Goal: Information Seeking & Learning: Learn about a topic

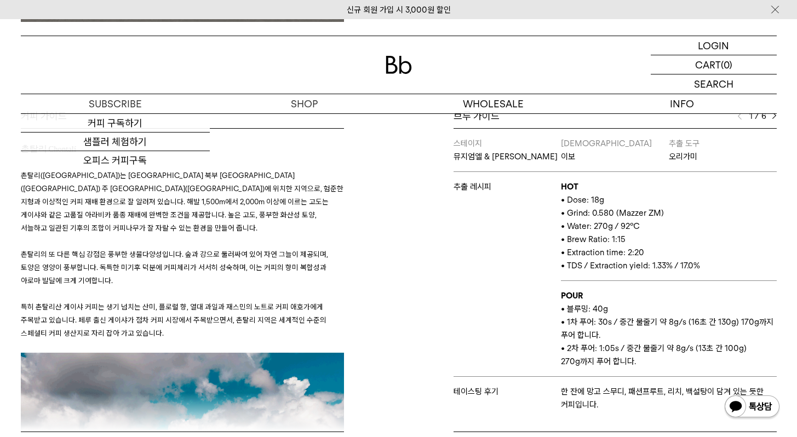
scroll to position [459, 0]
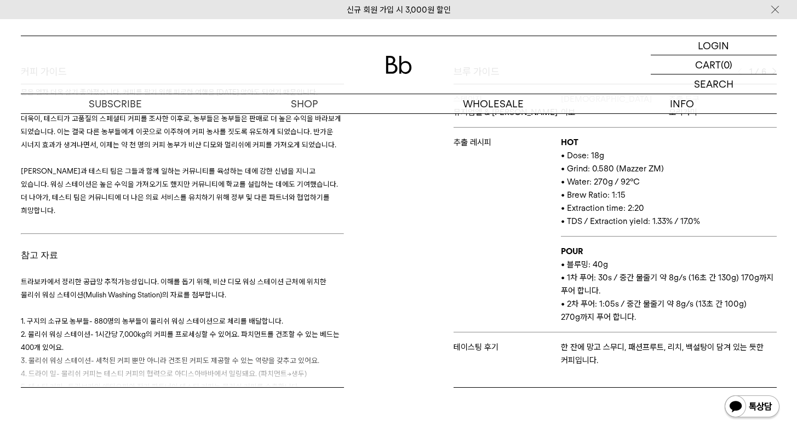
scroll to position [1992, 0]
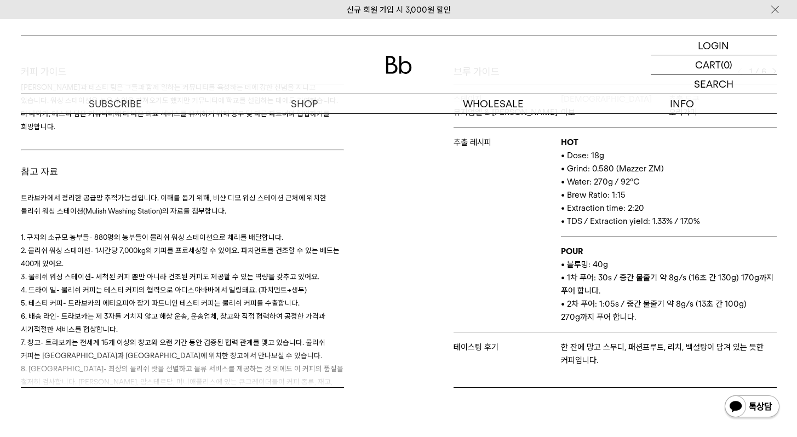
click at [117, 276] on h3 "트라보카에서 정리한 공급망 추적가능성입니다. 이해를 돕기 위해, 비샨 디모 워싱 스테이션 근처에 위치한 물리쉬 워싱 스테이션(Mulish Wa…" at bounding box center [182, 303] width 323 height 250
click at [127, 308] on h3 "트라보카에서 정리한 공급망 추적가능성입니다. 이해를 돕기 위해, 비샨 디모 워싱 스테이션 근처에 위치한 물리쉬 워싱 스테이션(Mulish Wa…" at bounding box center [182, 303] width 323 height 250
click at [94, 364] on span "- 최상의 물리쉬 랏을 선별하고 물류 서비스를 제공하는 것 외에도 이 커피의 품질을 철저히 검사합니다. [PERSON_NAME], 암스테르담,…" at bounding box center [182, 381] width 323 height 35
click at [87, 364] on span "- 최상의 물리쉬 랏을 선별하고 물류 서비스를 제공하는 것 외에도 이 커피의 품질을 철저히 검사합니다. [PERSON_NAME], 암스테르담,…" at bounding box center [182, 381] width 323 height 35
click at [87, 364] on span "- 최상의 물리쉬 랏을 선별하고 물류 서비스를 제공하는 것 외에도 이 커피의 품질을 철저히 검사합니다. 아디스아바바, 암스테르담, 미니애폴리스…" at bounding box center [182, 381] width 323 height 35
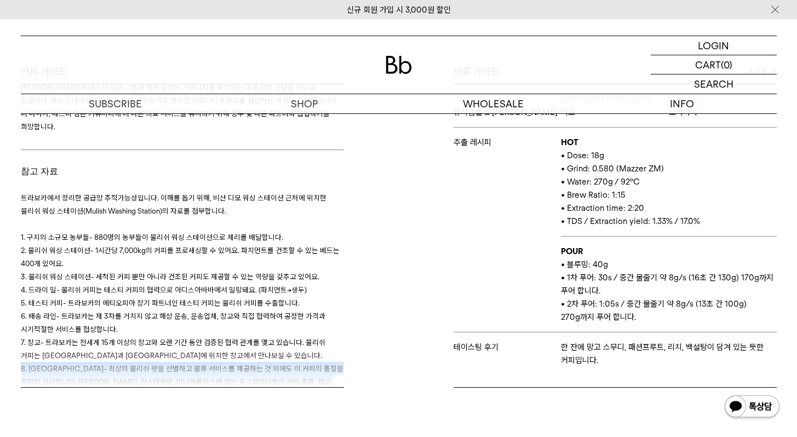
click at [87, 364] on span "- 최상의 물리쉬 랏을 선별하고 물류 서비스를 제공하는 것 외에도 이 커피의 품질을 철저히 검사합니다. 아디스아바바, 암스테르담, 미니애폴리스…" at bounding box center [182, 381] width 323 height 35
click at [136, 335] on h3 "트라보카에서 정리한 공급망 추적가능성입니다. 이해를 돕기 위해, 비샨 디모 워싱 스테이션 근처에 위치한 물리쉬 워싱 스테이션(Mulish Wa…" at bounding box center [182, 303] width 323 height 250
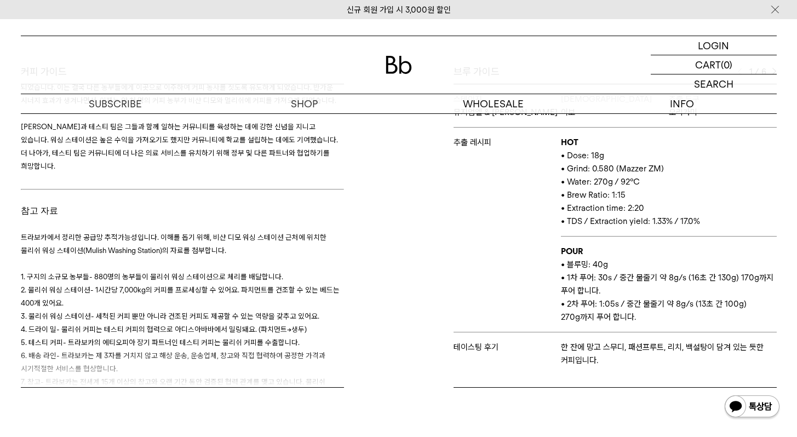
scroll to position [1963, 0]
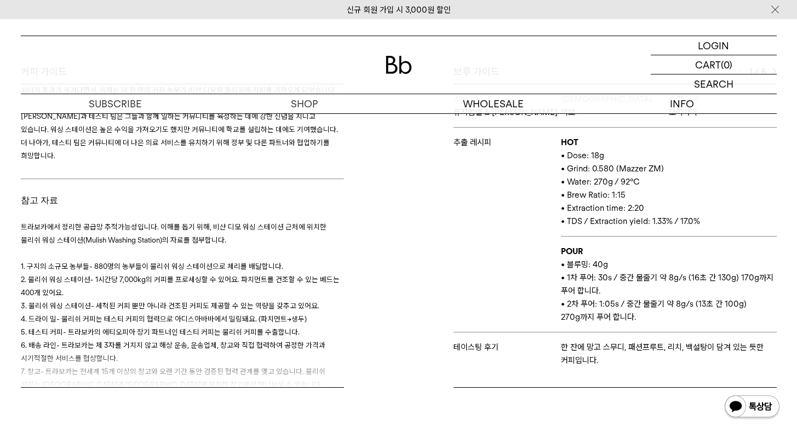
click at [199, 235] on h3 "트라보카에서 정리한 공급망 추적가능성입니다. 이해를 돕기 위해, 비샨 디모 워싱 스테이션 근처에 위치한 물리쉬 워싱 스테이션(Mulish Wa…" at bounding box center [182, 332] width 323 height 250
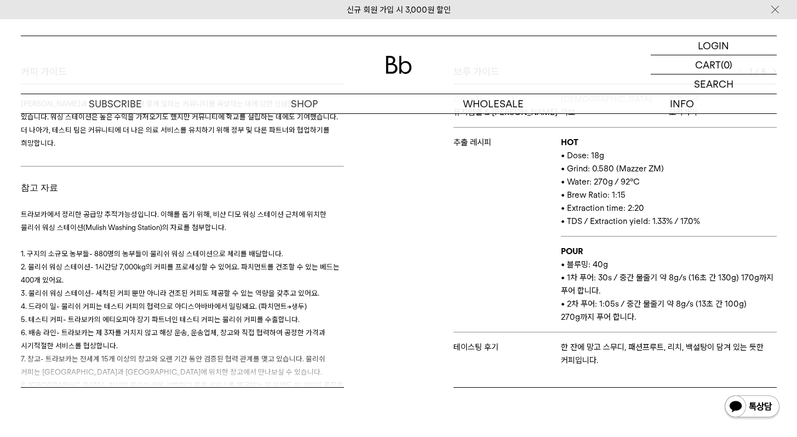
scroll to position [1992, 0]
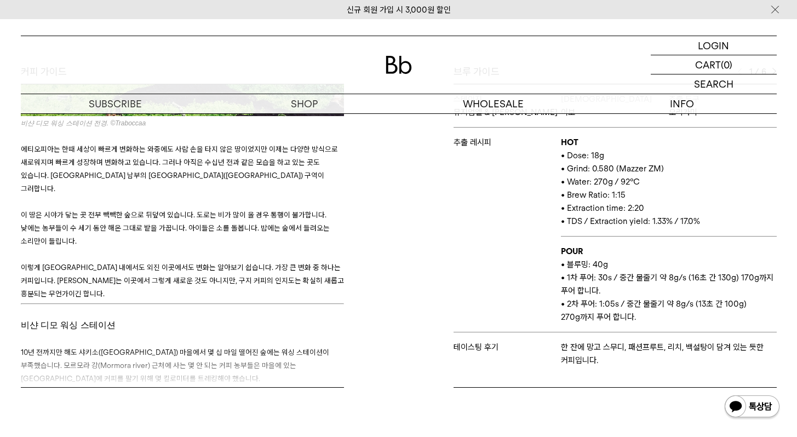
scroll to position [323, 0]
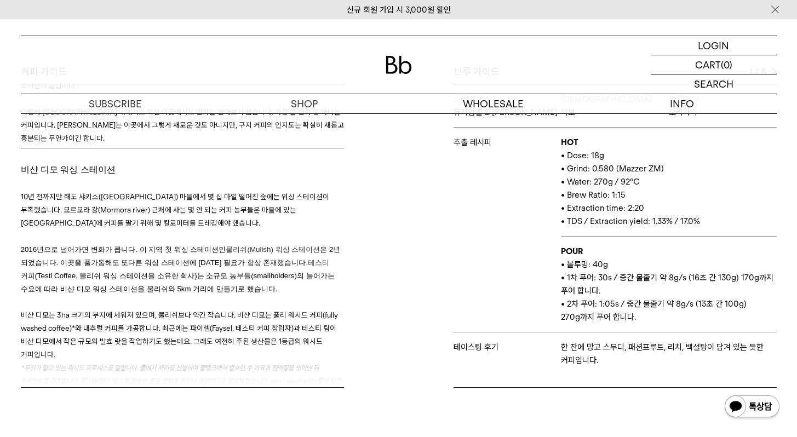
scroll to position [554, 0]
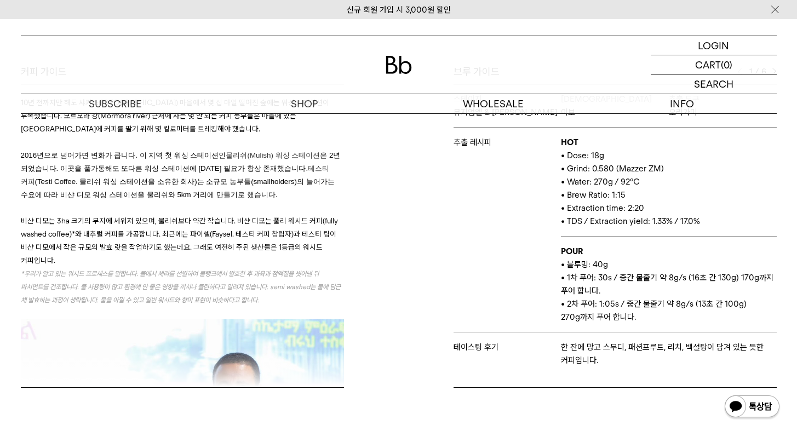
click at [24, 269] on span "우리가 알고 있는 워시드 프로세스를 말합니다. 물에서 체리를 선별하여 물탱크에서 발효한 후 과육과 점액질을 씻어낸 뒤 파치먼트를 건조합니다. …" at bounding box center [181, 286] width 320 height 34
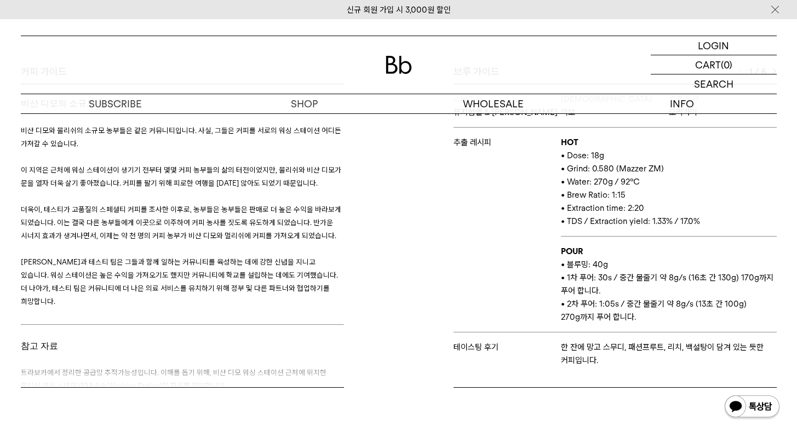
scroll to position [1992, 0]
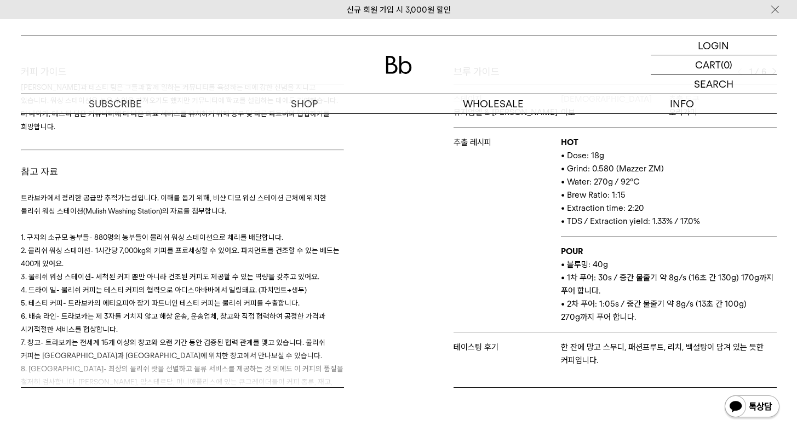
click at [376, 127] on div "커피 가이드 비샨 디모 워싱 스테이션 전경. ©Traboccaa 에티오피아는 한때 세상이 빠르게 변화하는 와중에도 사람 손을 타지 않은 땅이었…" at bounding box center [206, 226] width 383 height 323
click at [375, 160] on div "커피 가이드 비샨 디모 워싱 스테이션 전경. ©Traboccaa 에티오피아는 한때 세상이 빠르게 변화하는 와중에도 사람 손을 타지 않은 땅이었…" at bounding box center [206, 226] width 383 height 323
click at [376, 152] on div "커피 가이드 비샨 디모 워싱 스테이션 전경. ©Traboccaa 에티오피아는 한때 세상이 빠르게 변화하는 와중에도 사람 손을 타지 않은 땅이었…" at bounding box center [206, 226] width 383 height 323
click at [300, 18] on div "신규 회원 가입 시 3,000원 할인" at bounding box center [398, 9] width 797 height 19
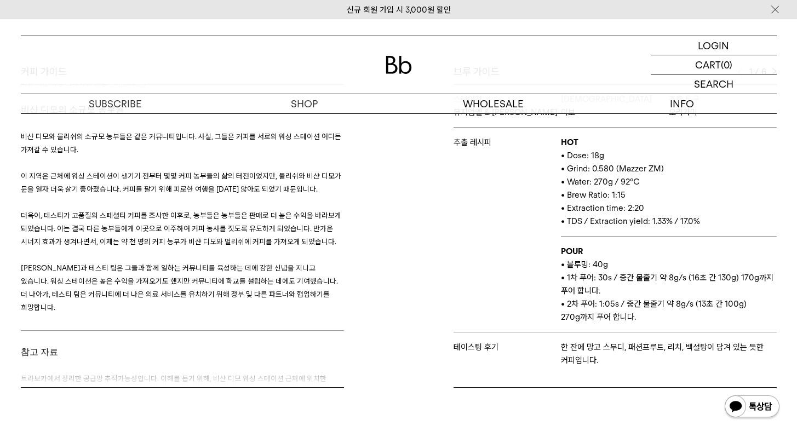
scroll to position [2006, 0]
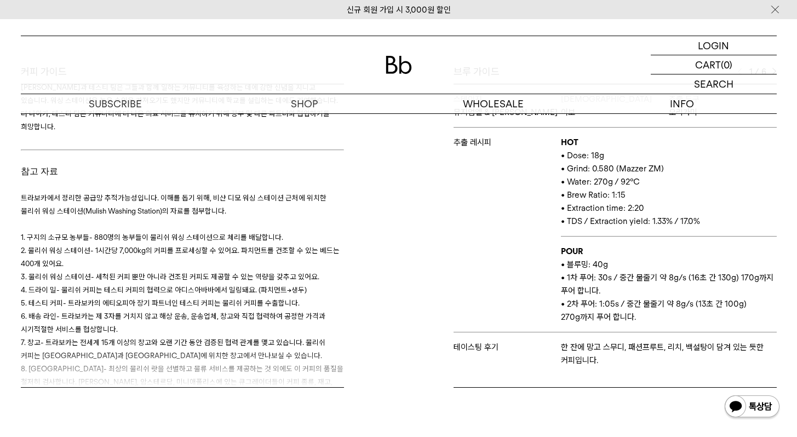
click at [355, 234] on div "커피 가이드 비샨 디모 워싱 스테이션 전경. ©Traboccaa 에티오피아는 한때 세상이 빠르게 변화하는 와중에도 사람 손을 타지 않은 땅이었…" at bounding box center [206, 226] width 383 height 323
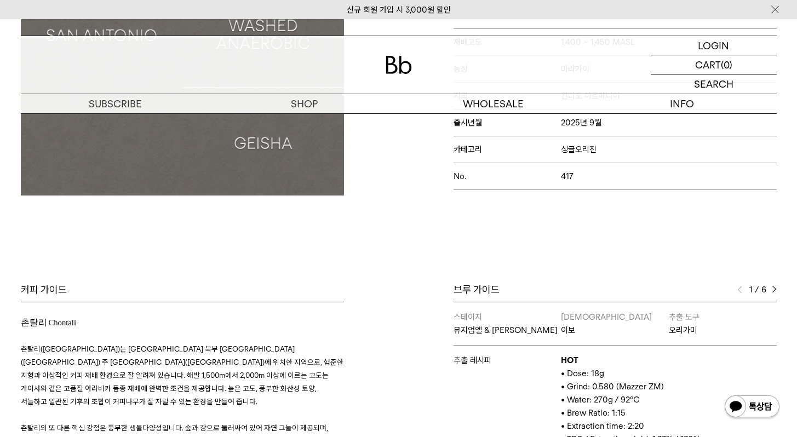
scroll to position [348, 0]
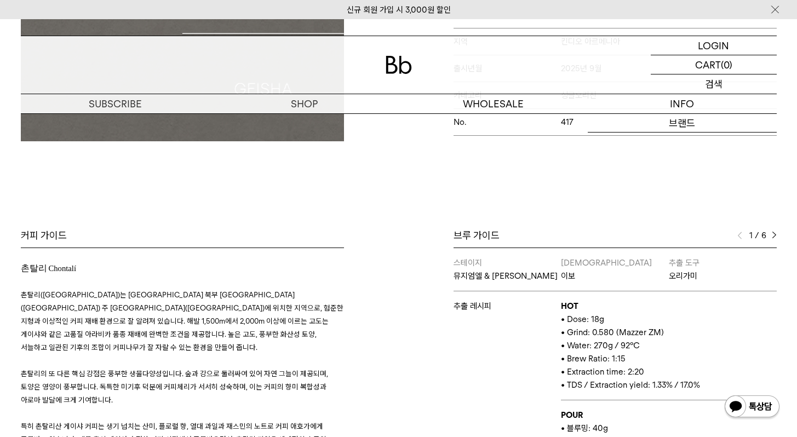
click at [701, 84] on div "SEARCH 검색" at bounding box center [713, 83] width 126 height 19
drag, startPoint x: 709, startPoint y: 90, endPoint x: 706, endPoint y: 84, distance: 6.6
click at [709, 90] on input "text" at bounding box center [713, 83] width 126 height 19
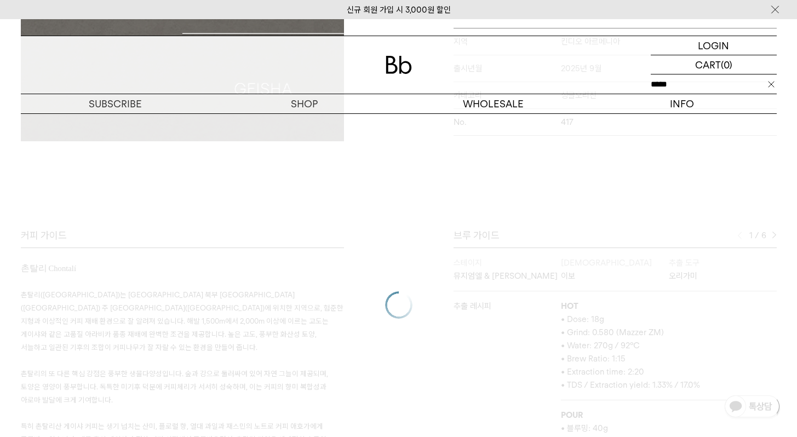
type input "****"
click input "**" at bounding box center [0, 0] width 0 height 0
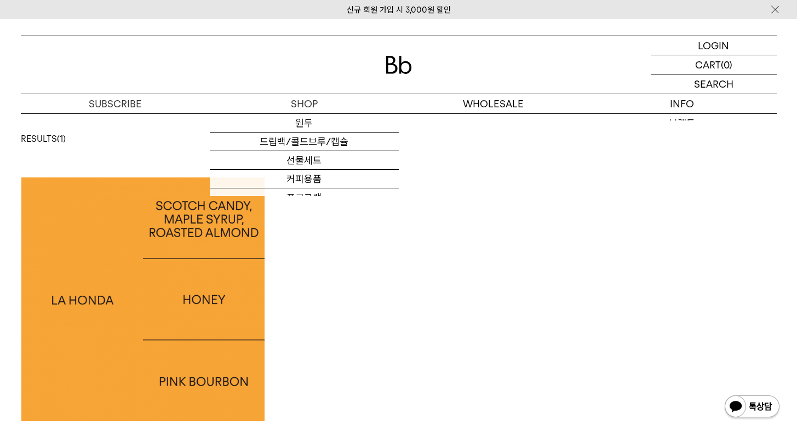
scroll to position [47, 0]
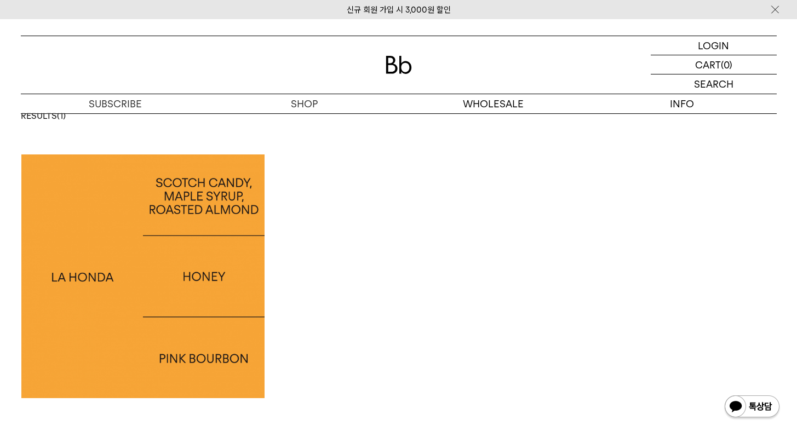
click at [141, 243] on img at bounding box center [143, 276] width 244 height 244
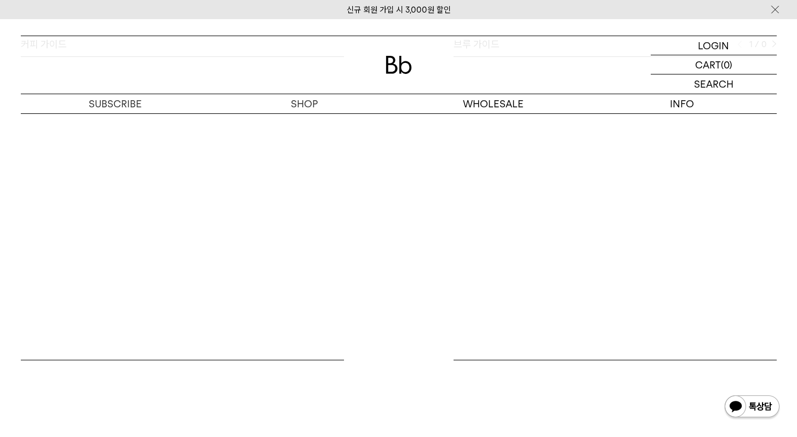
scroll to position [533, 0]
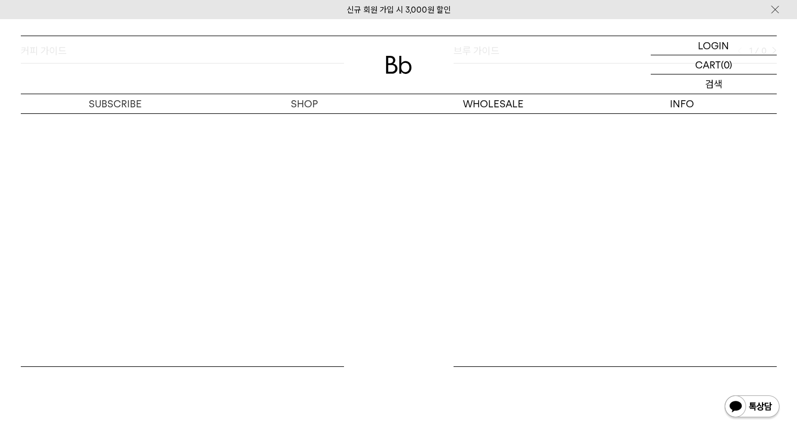
click at [721, 87] on p "검색" at bounding box center [714, 83] width 18 height 19
click at [709, 85] on input "text" at bounding box center [713, 83] width 126 height 19
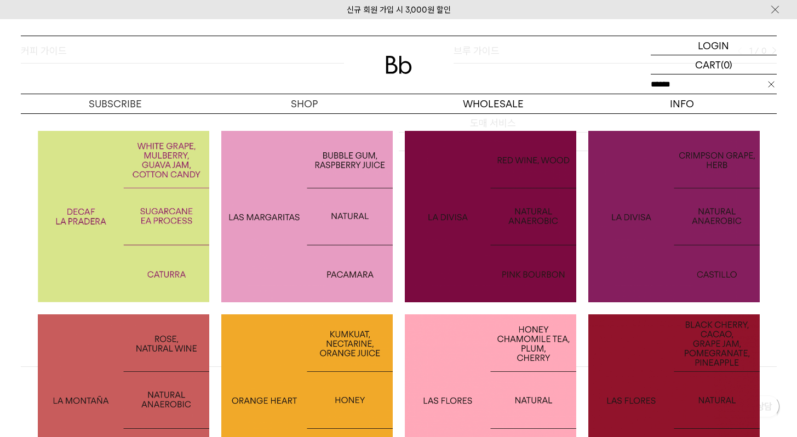
type input "******"
click at [154, 249] on img at bounding box center [123, 216] width 171 height 171
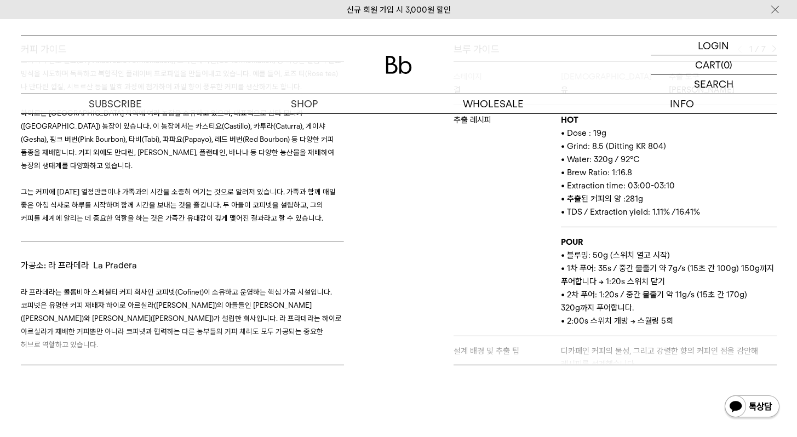
scroll to position [255, 0]
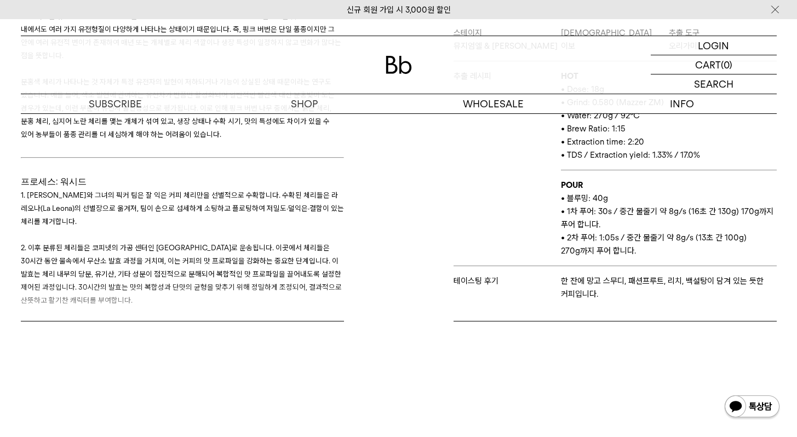
scroll to position [1832, 0]
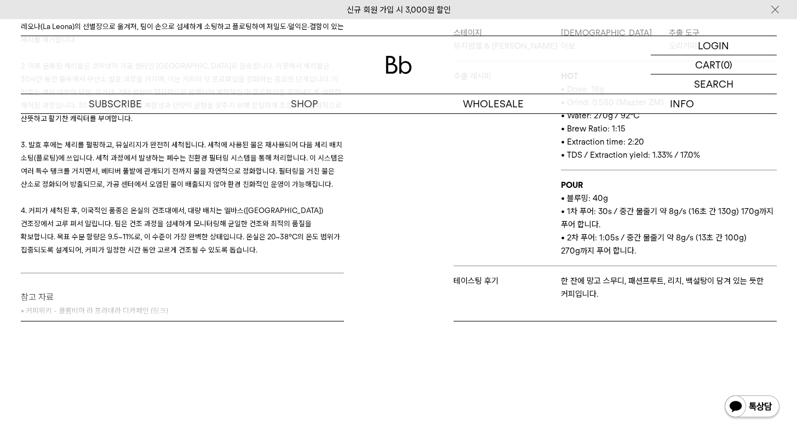
drag, startPoint x: 183, startPoint y: 295, endPoint x: 147, endPoint y: 276, distance: 41.4
click at [147, 276] on div "커피 가이드 생산자: 루스 엘레나 살리사르 루스 엘레나 살라사르(Luz Helena Salazar)는 콜롬비아 킨디오(Quindío) 지역의 …" at bounding box center [206, 160] width 383 height 323
click at [147, 317] on p "코피넷이 소유하고 운영하는 핵심 가공시설인 '라 프라데라(La Pardera)'에 대한 설명을 정리해 두었습니다." at bounding box center [182, 330] width 323 height 26
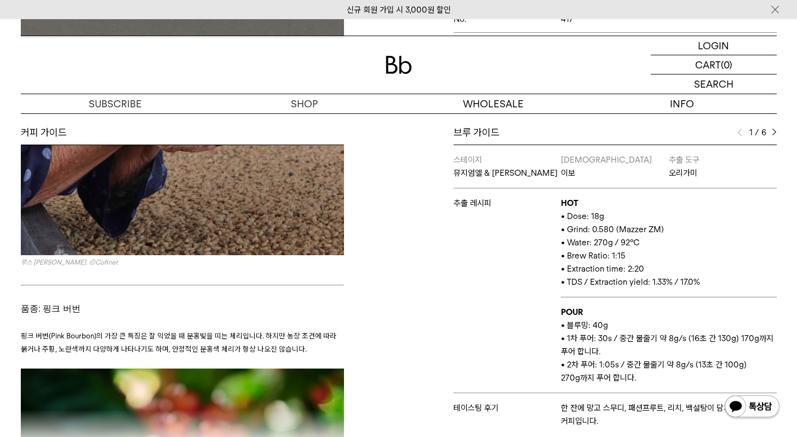
scroll to position [629, 0]
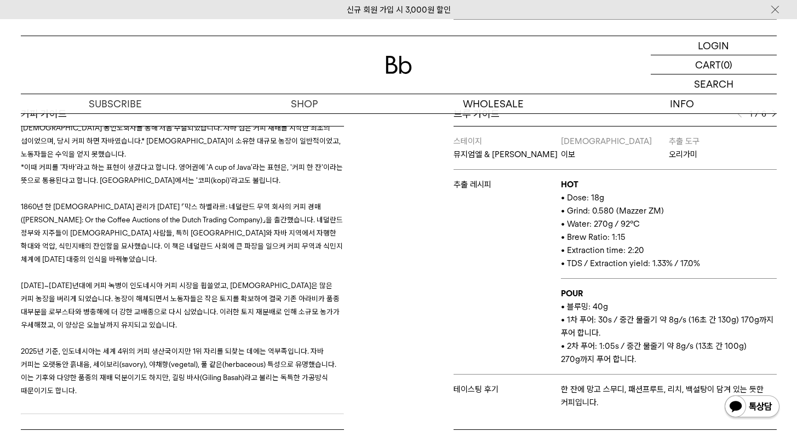
scroll to position [2598, 0]
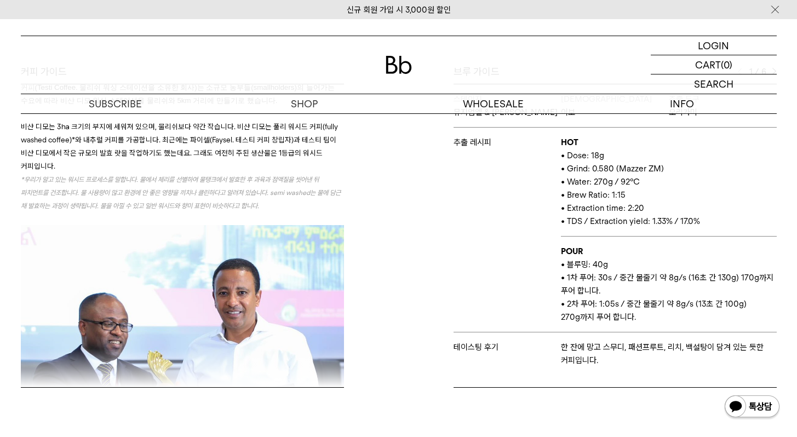
scroll to position [234, 0]
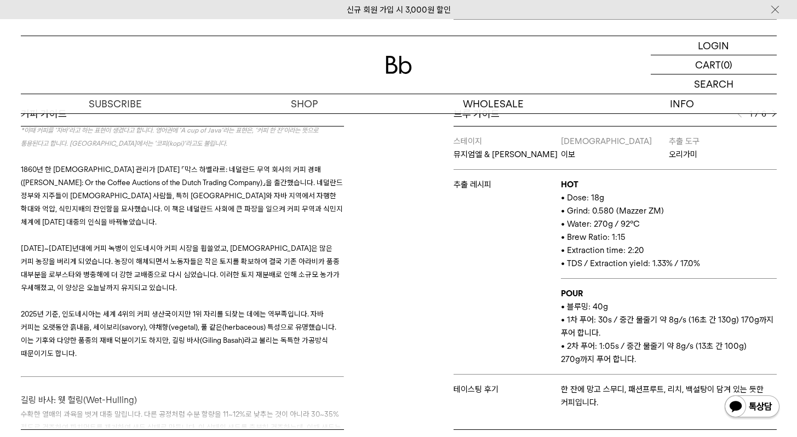
scroll to position [2693, 0]
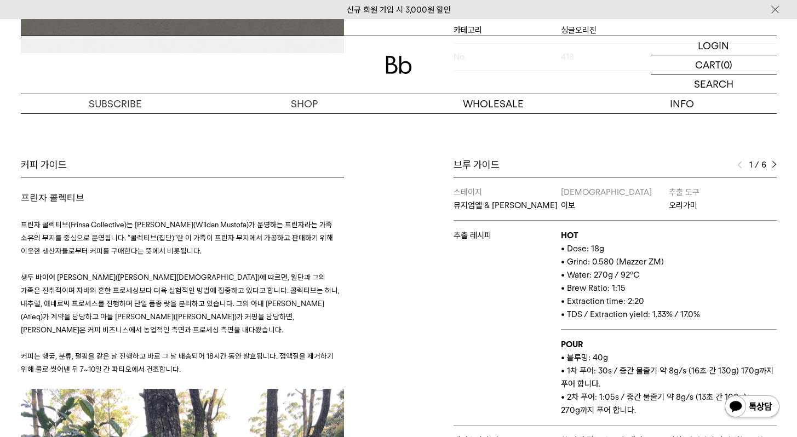
scroll to position [224, 0]
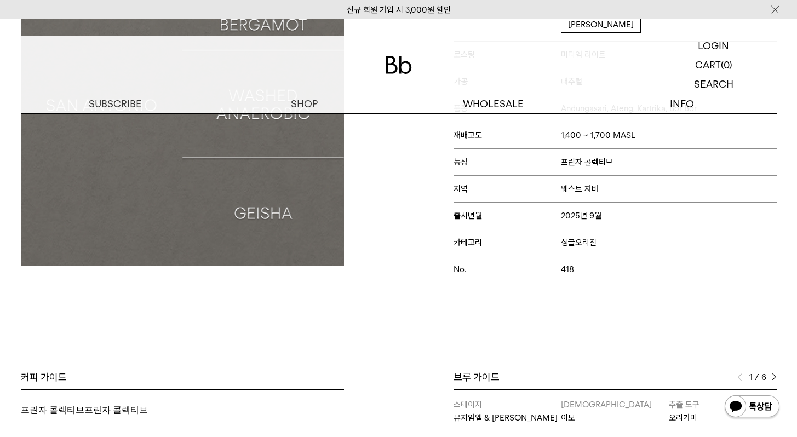
scroll to position [335, 0]
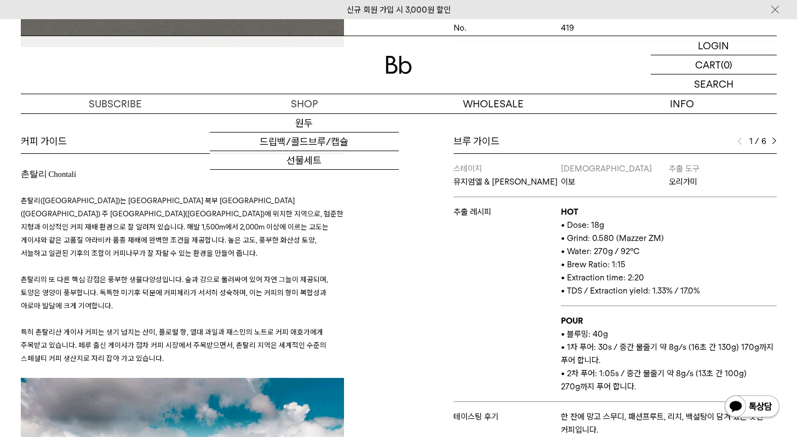
scroll to position [403, 0]
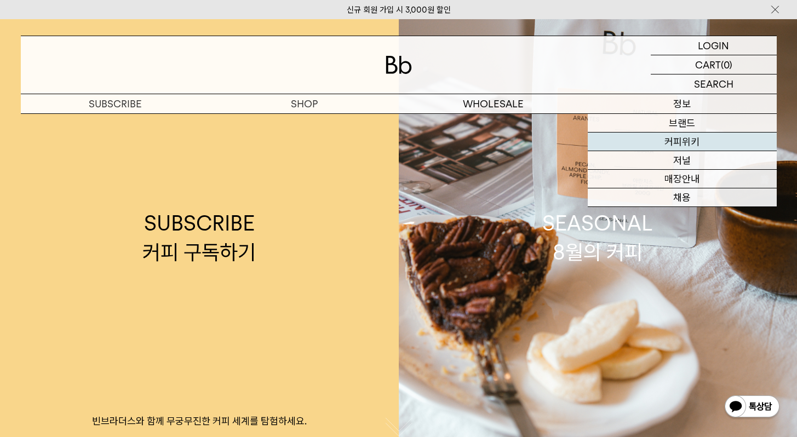
click at [684, 139] on link "커피위키" at bounding box center [682, 142] width 189 height 19
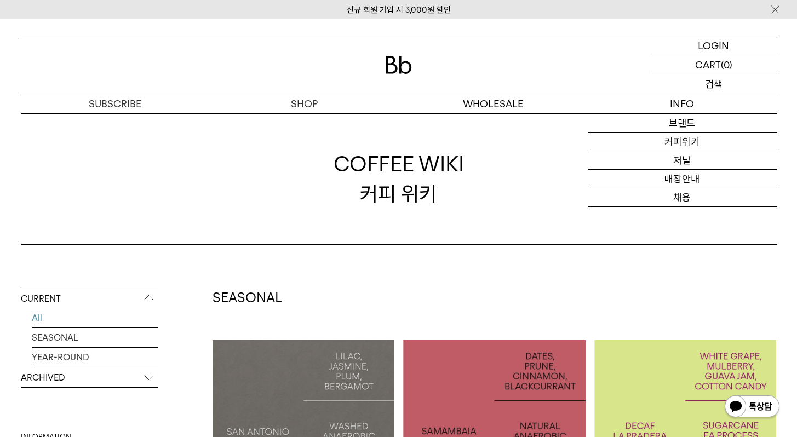
click at [709, 80] on p "검색" at bounding box center [714, 83] width 18 height 19
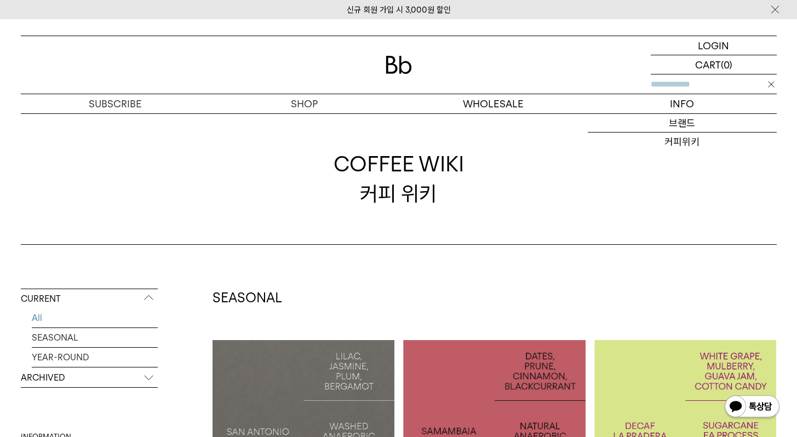
click at [705, 86] on input "text" at bounding box center [713, 83] width 126 height 19
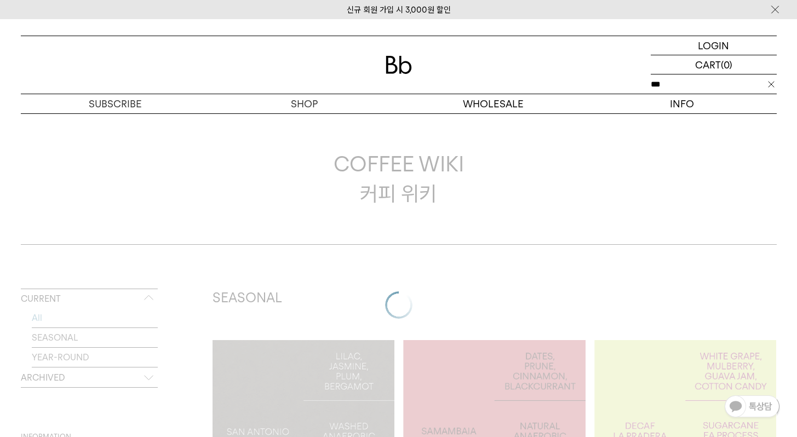
type input "***"
click input "**" at bounding box center [0, 0] width 0 height 0
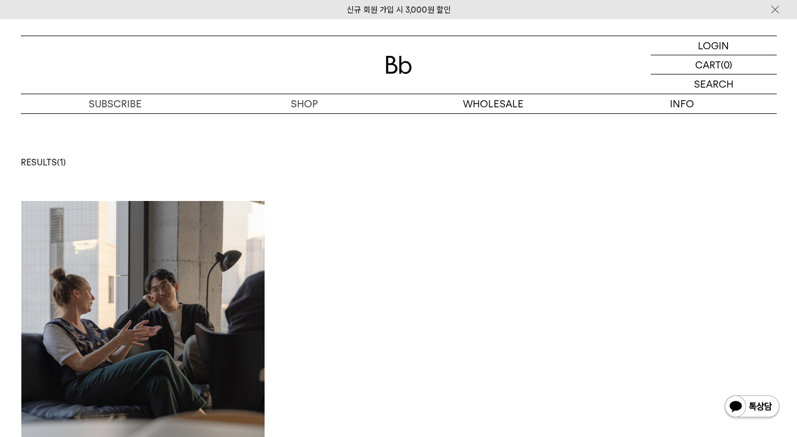
click at [206, 246] on img at bounding box center [143, 323] width 244 height 244
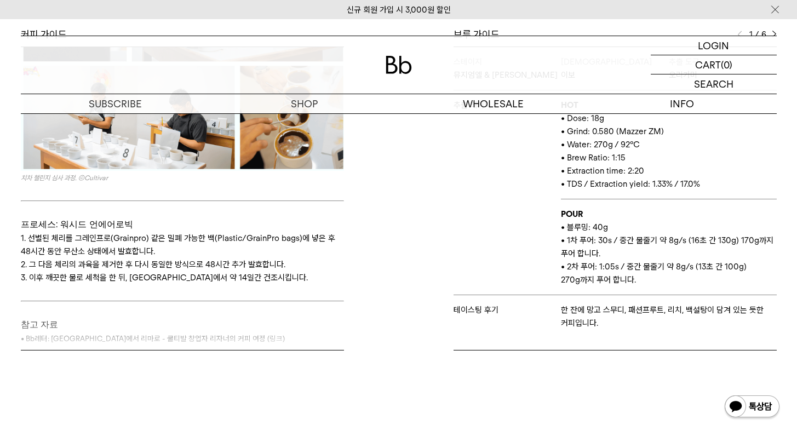
scroll to position [643, 0]
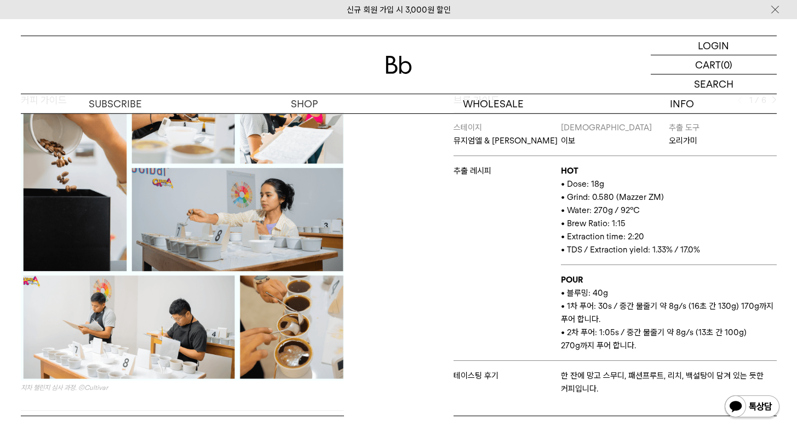
scroll to position [1673, 0]
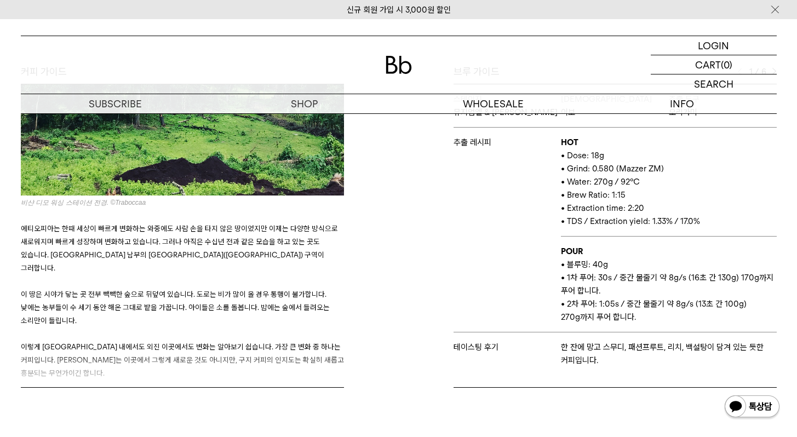
scroll to position [226, 0]
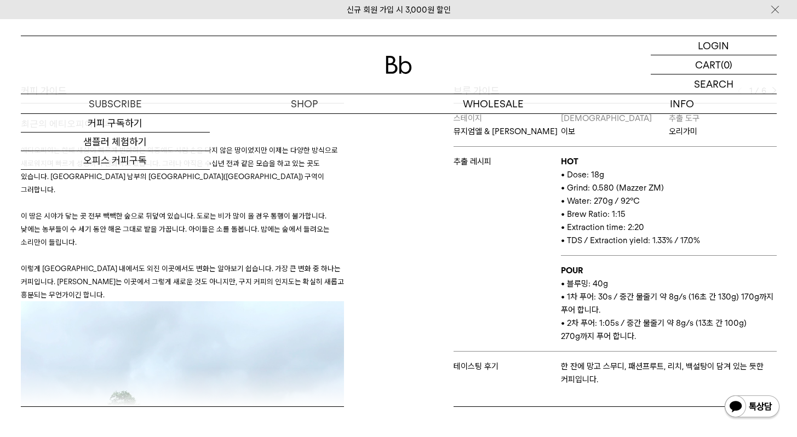
scroll to position [512, 0]
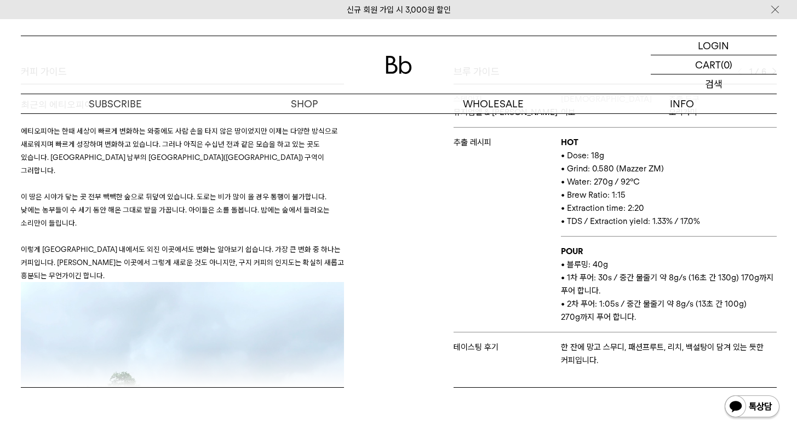
click at [705, 83] on p "검색" at bounding box center [714, 83] width 18 height 19
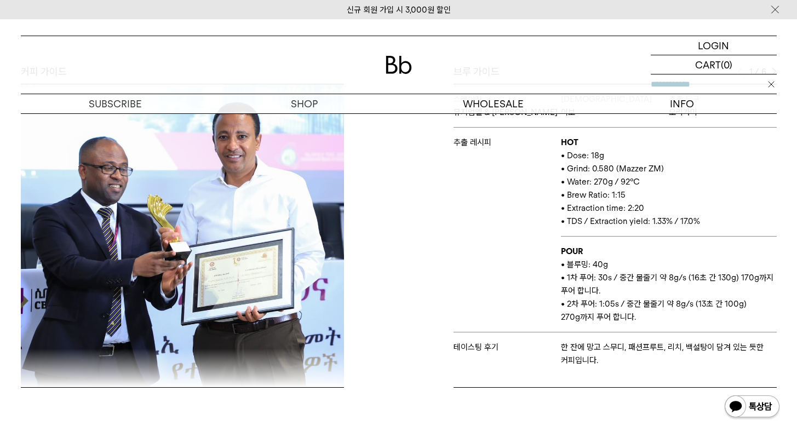
scroll to position [993, 0]
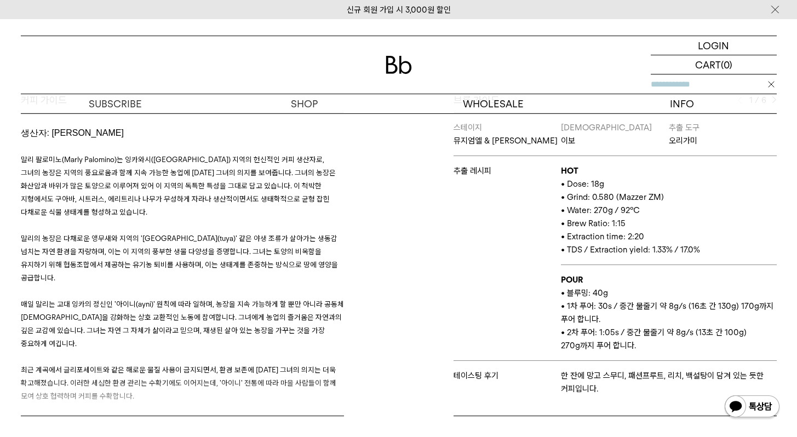
click at [704, 87] on input "text" at bounding box center [713, 83] width 126 height 19
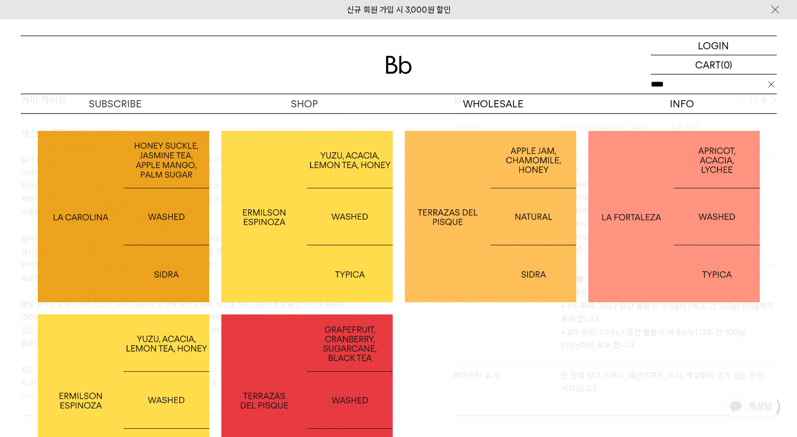
type input "****"
click input "**" at bounding box center [0, 0] width 0 height 0
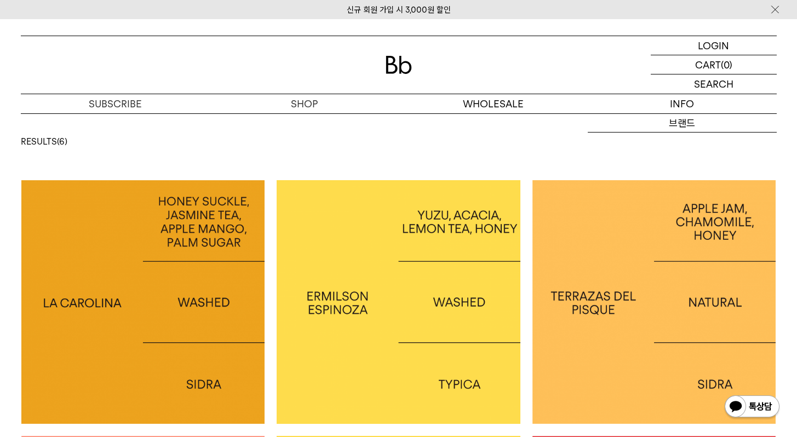
scroll to position [32, 0]
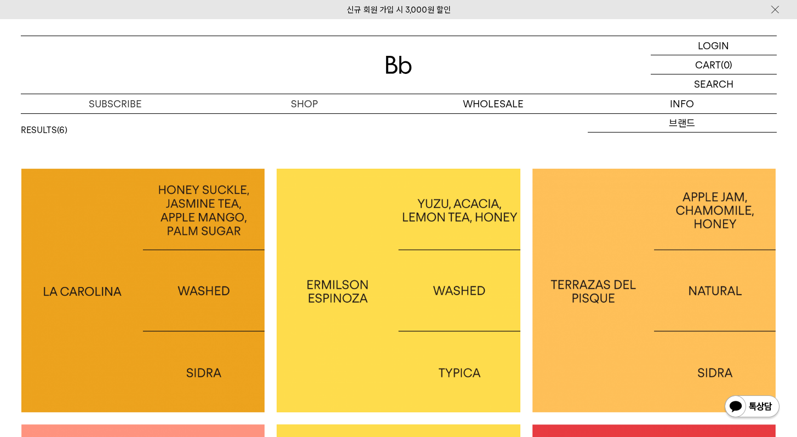
click at [183, 217] on img at bounding box center [143, 291] width 244 height 244
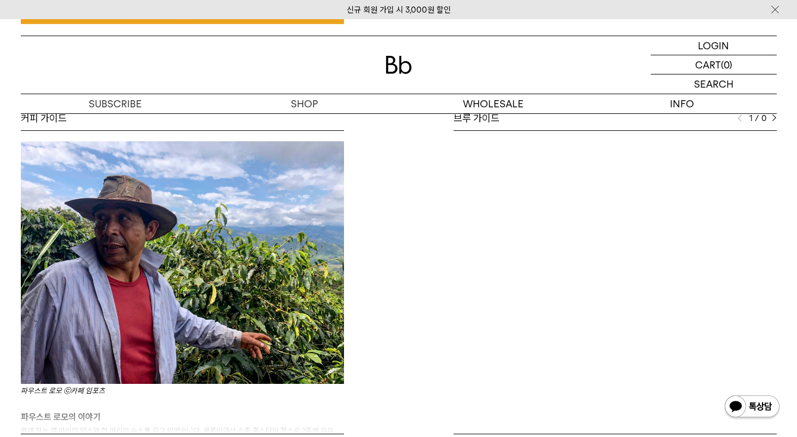
scroll to position [861, 0]
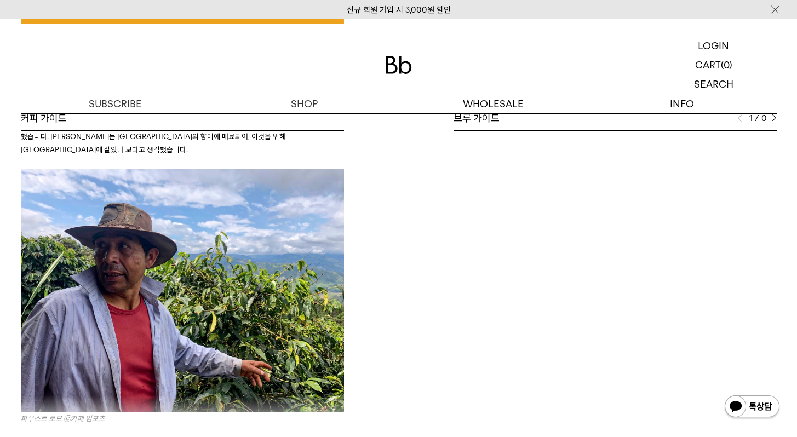
click at [644, 309] on div at bounding box center [614, 282] width 323 height 304
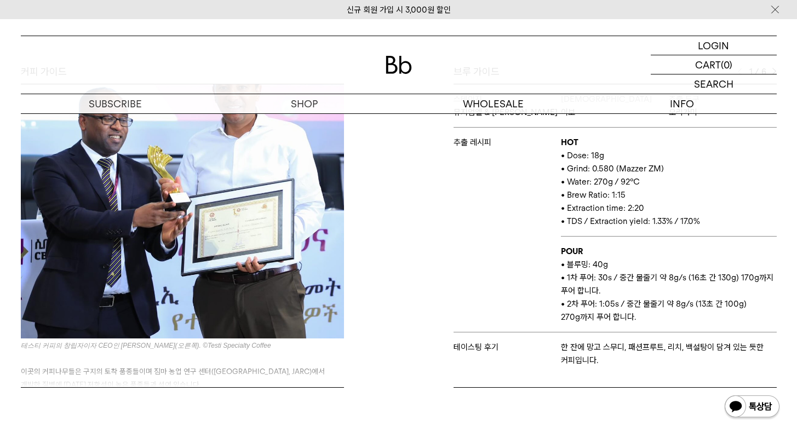
scroll to position [966, 0]
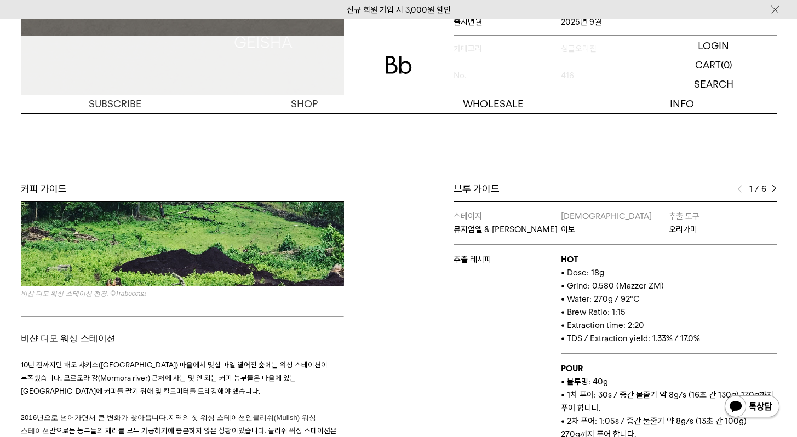
scroll to position [415, 0]
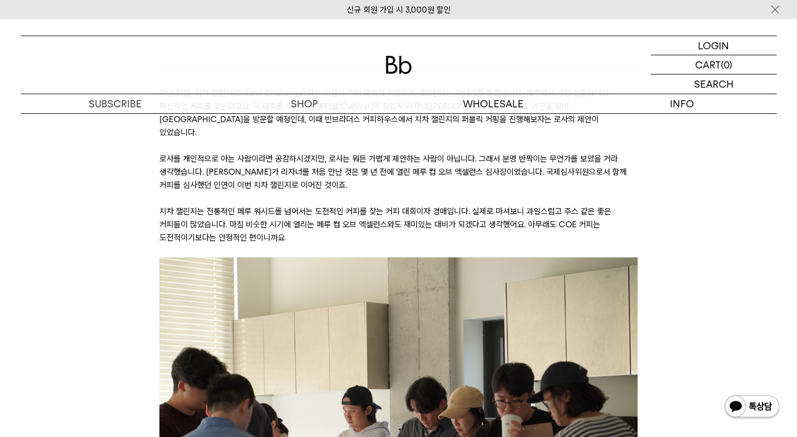
scroll to position [322, 0]
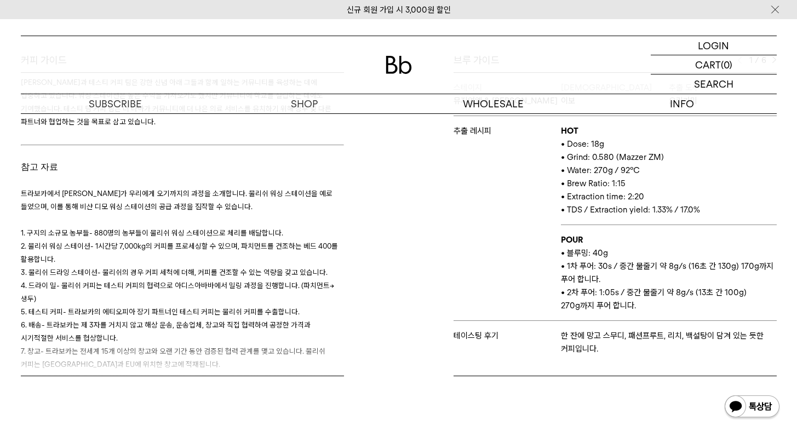
scroll to position [2117, 0]
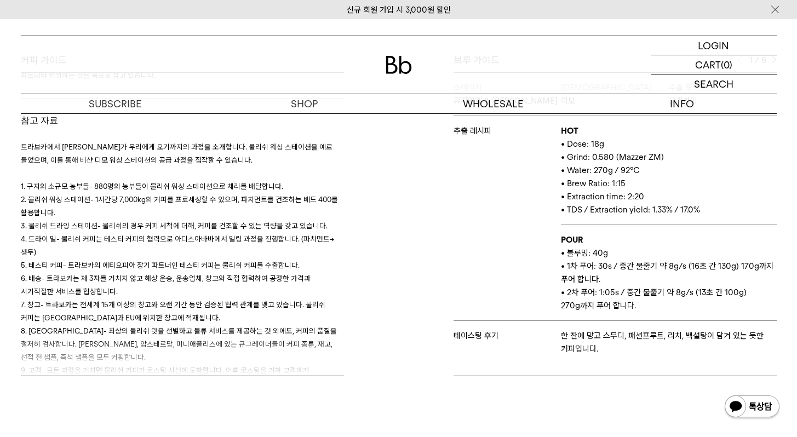
drag, startPoint x: 73, startPoint y: 339, endPoint x: 72, endPoint y: 361, distance: 21.9
click at [72, 361] on div "커피 가이드 오도 샤키소 에티오피아는 한때 세상이 빠르게 변화하는 와중에도 사람 손을 타지 않은 땅이었지만 이제는 다양한 방식으로 새로워지며 …" at bounding box center [206, 215] width 383 height 323
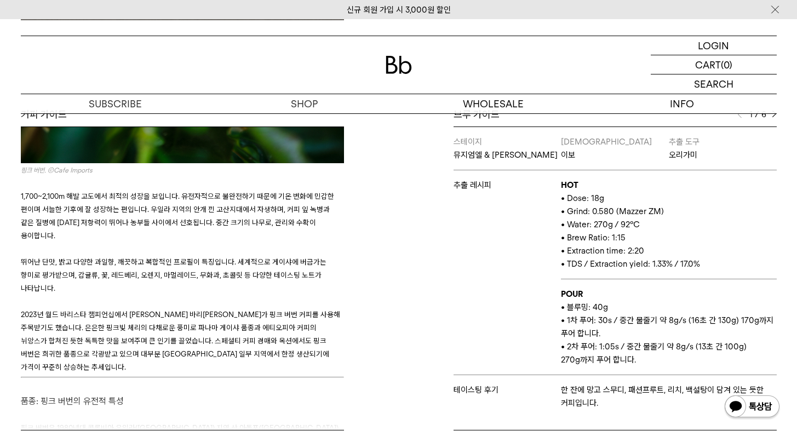
scroll to position [1811, 0]
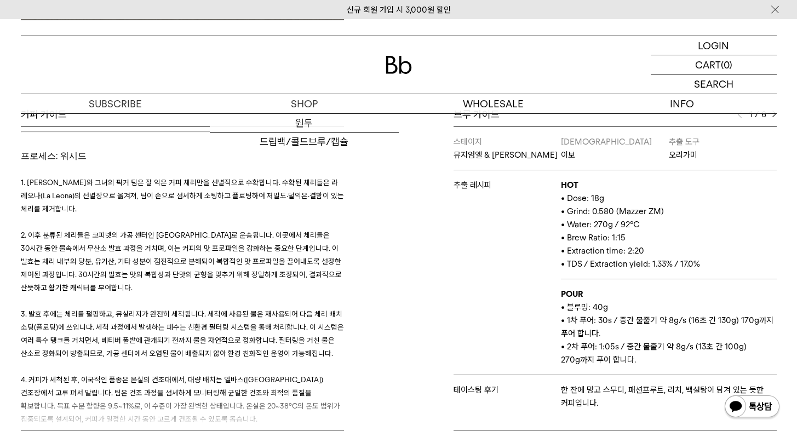
click at [284, 228] on p "2. 이후 분류된 체리들은 코피넷의 가공 센터인 [GEOGRAPHIC_DATA]로 운송됩니다. 이곳에서 체리들은 30시간 동안 물속에서 무산소…" at bounding box center [182, 267] width 323 height 79
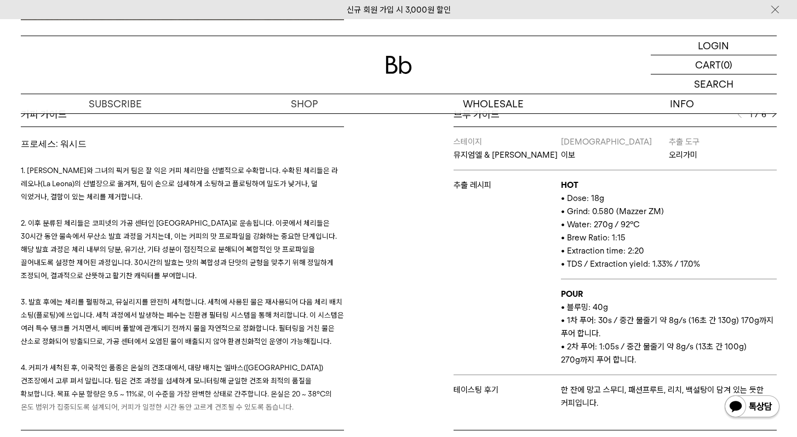
scroll to position [1898, 0]
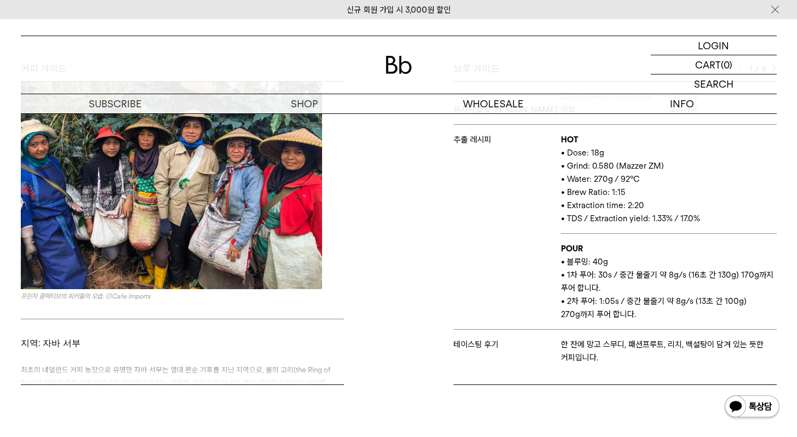
scroll to position [1748, 0]
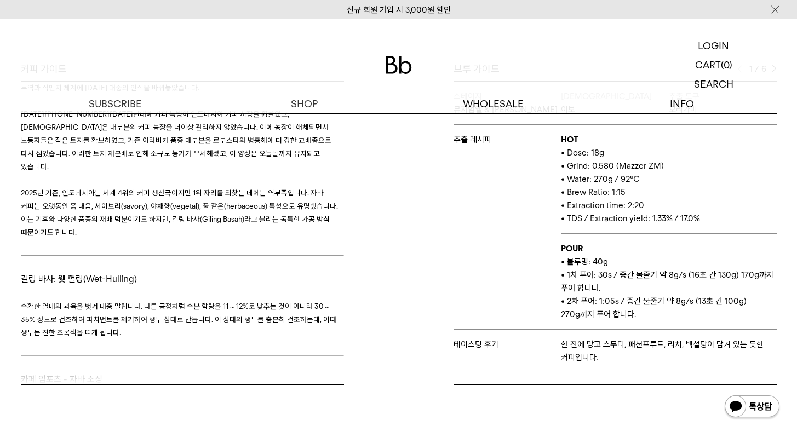
scroll to position [2785, 0]
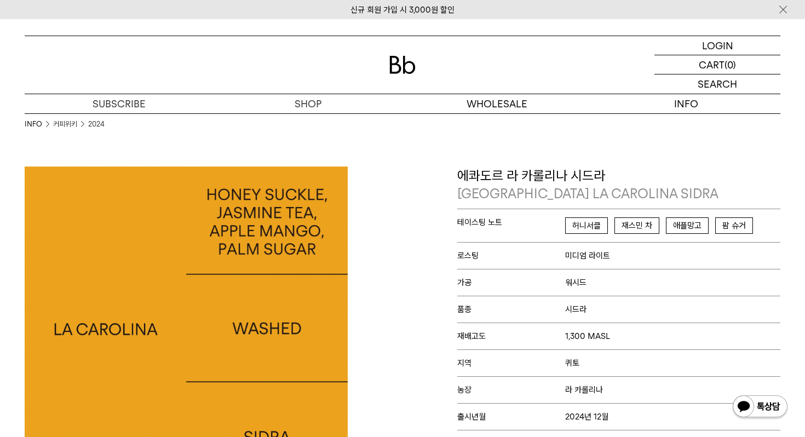
scroll to position [878, 0]
